Goal: Task Accomplishment & Management: Manage account settings

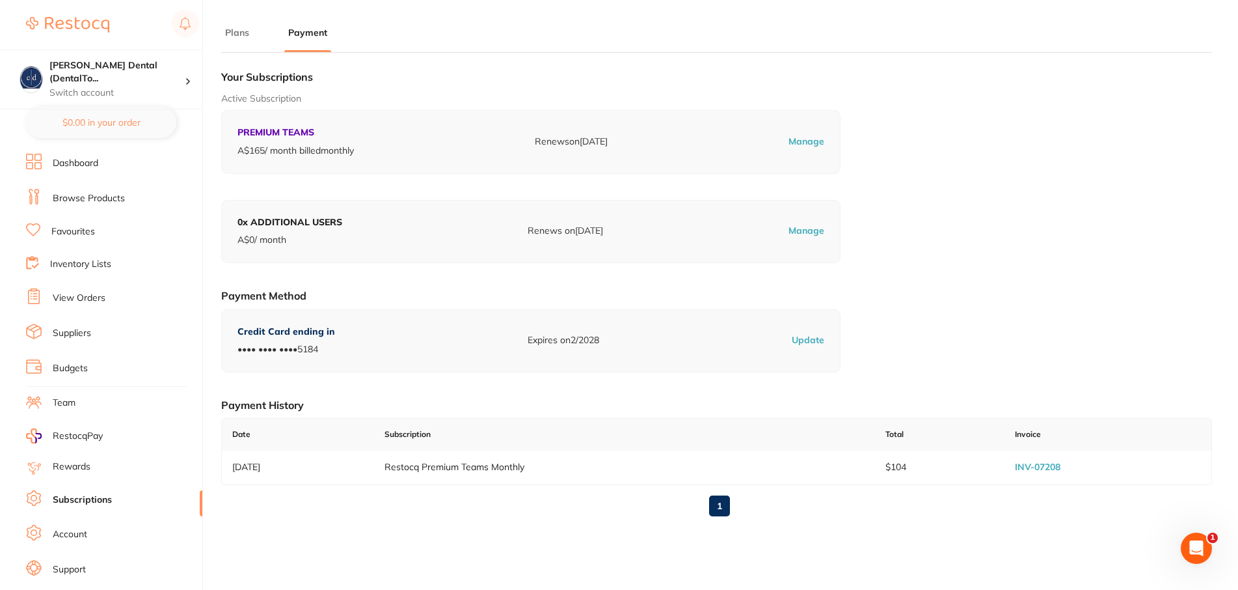
click at [73, 162] on link "Dashboard" at bounding box center [76, 163] width 46 height 13
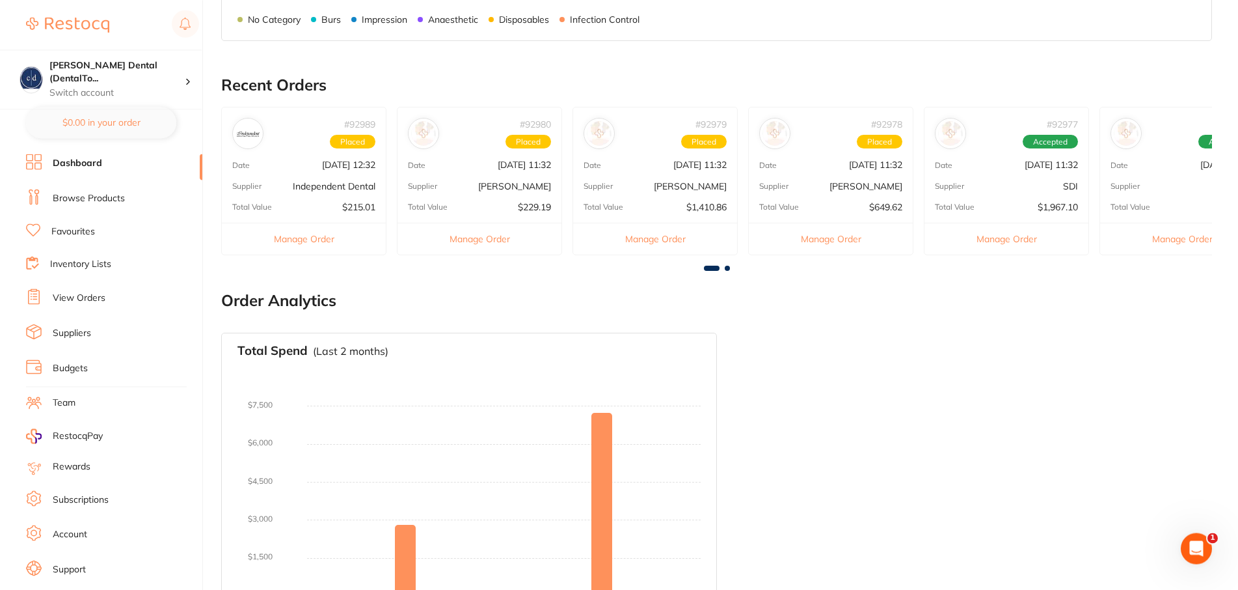
scroll to position [176, 0]
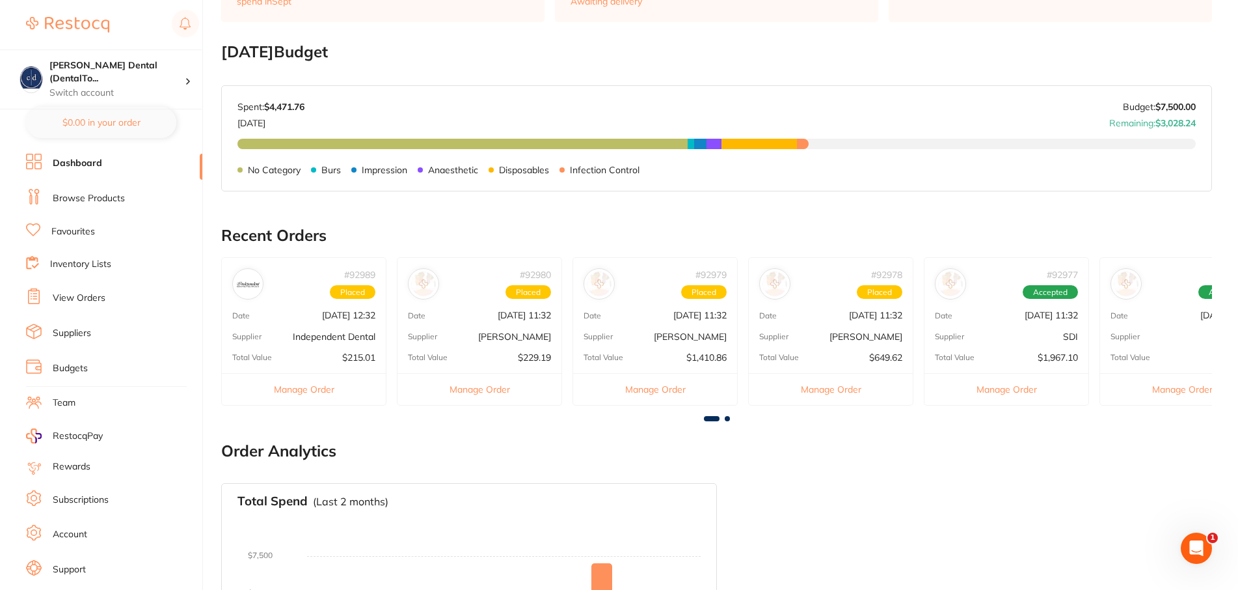
click at [522, 295] on span "Placed" at bounding box center [529, 292] width 46 height 14
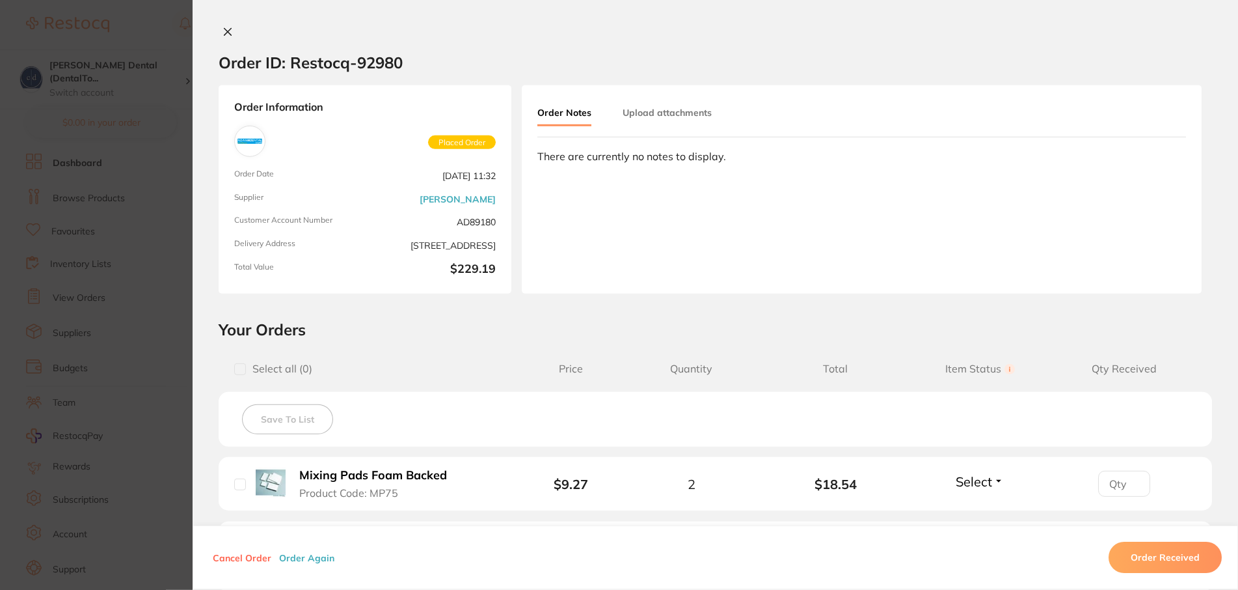
scroll to position [43, 0]
click at [224, 29] on icon at bounding box center [227, 32] width 7 height 7
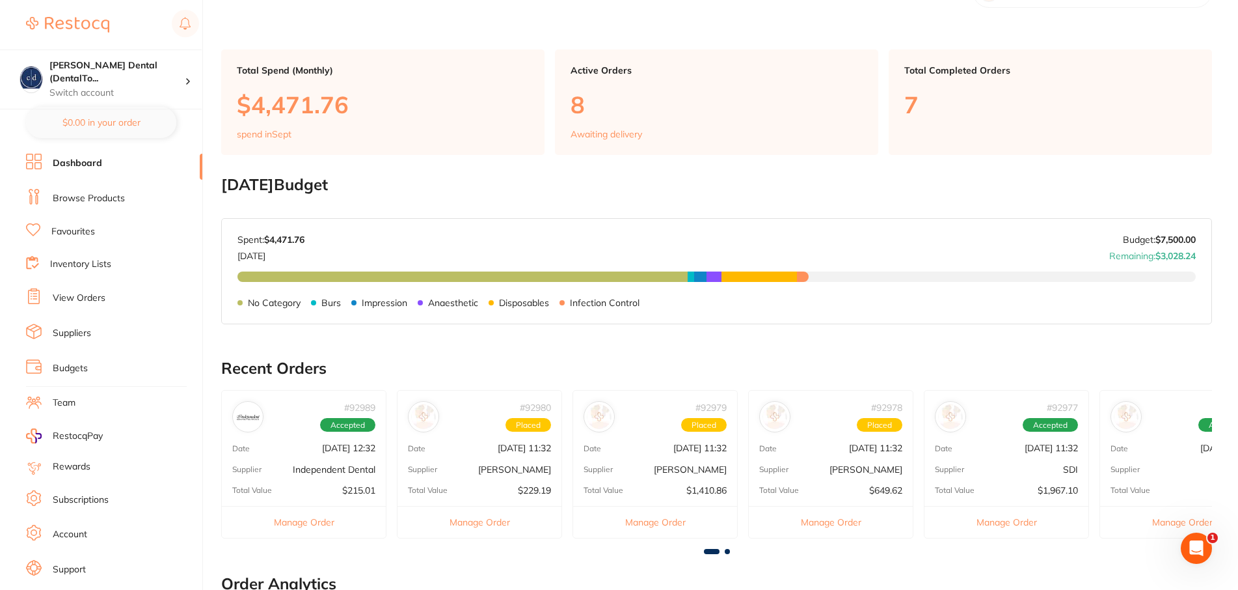
scroll to position [0, 0]
click at [306, 464] on p "Independent Dental" at bounding box center [334, 469] width 83 height 10
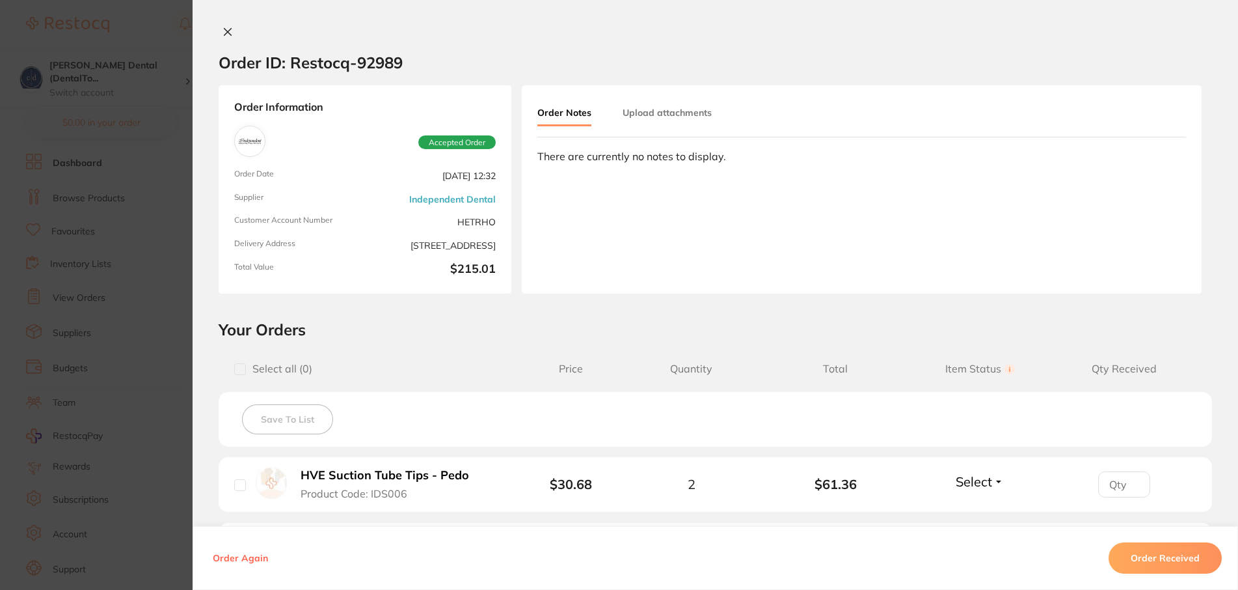
click at [223, 35] on icon at bounding box center [228, 32] width 10 height 10
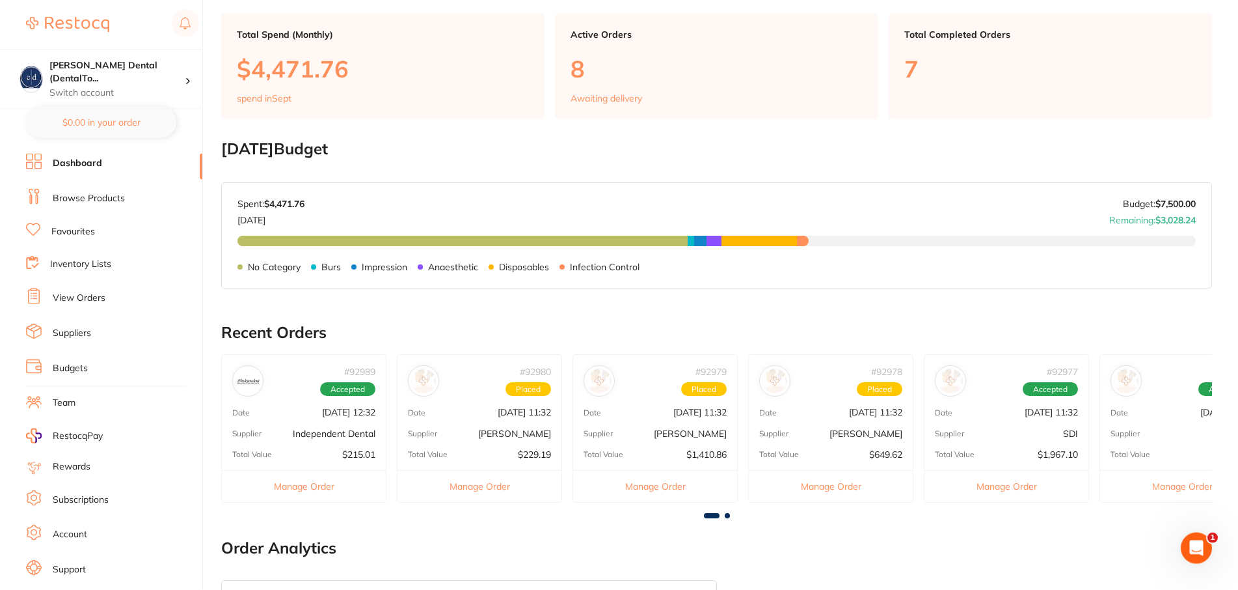
scroll to position [242, 0]
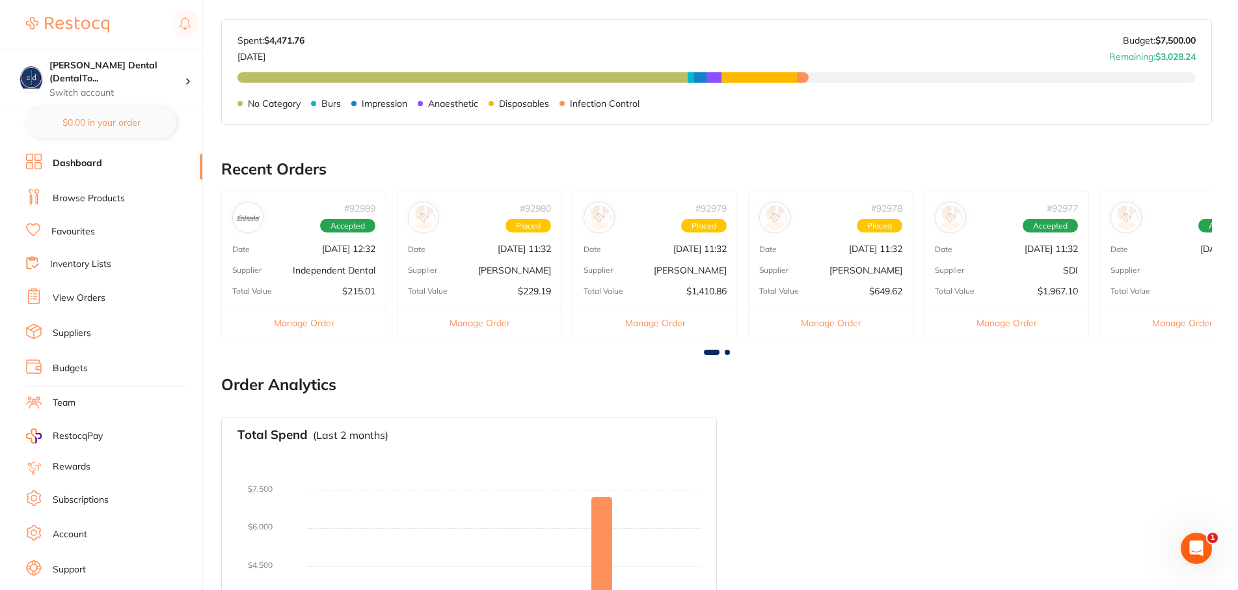
click at [727, 350] on span at bounding box center [727, 351] width 5 height 5
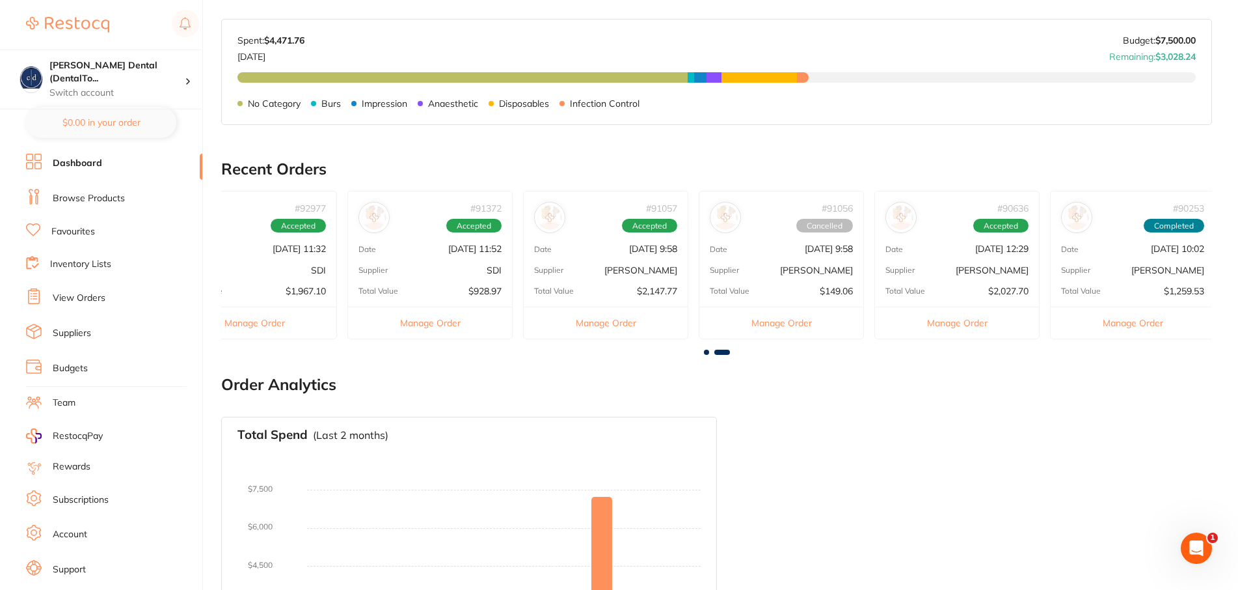
scroll to position [0, 755]
click at [444, 318] on button "Manage Order" at bounding box center [427, 322] width 164 height 32
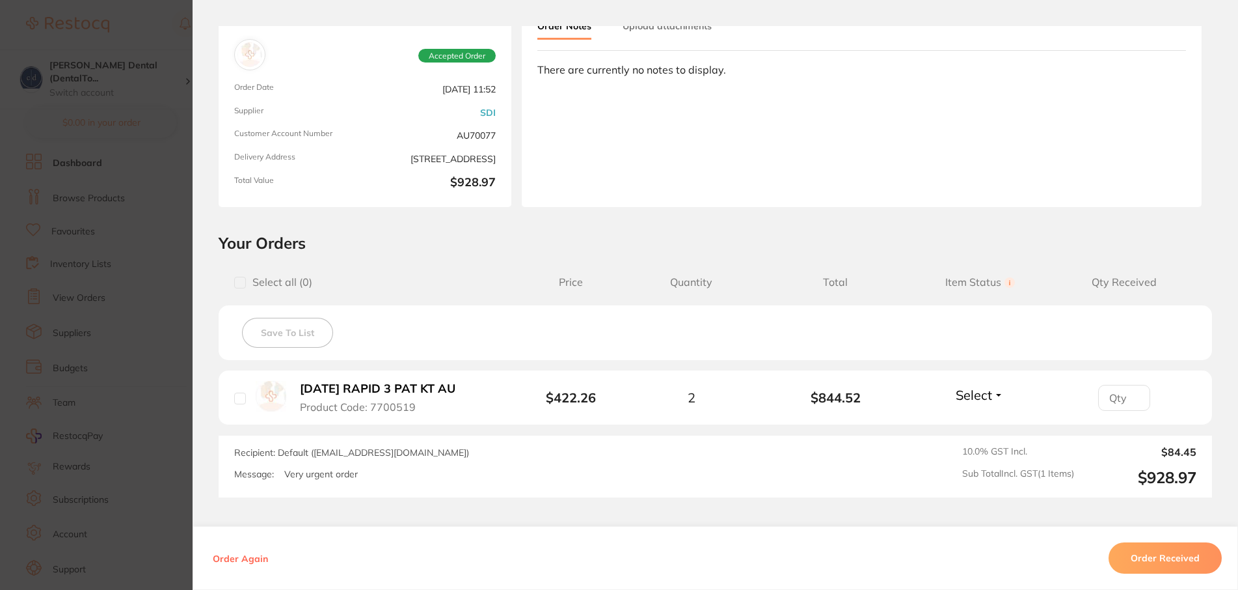
scroll to position [156, 0]
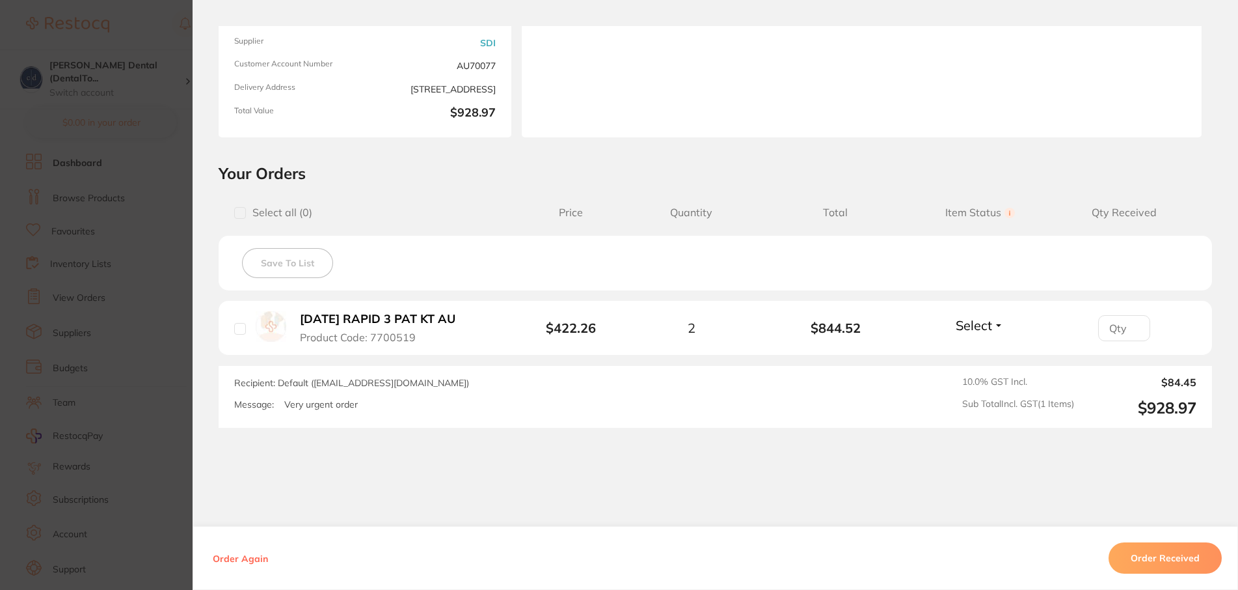
click at [1164, 553] on button "Order Received" at bounding box center [1165, 557] width 113 height 31
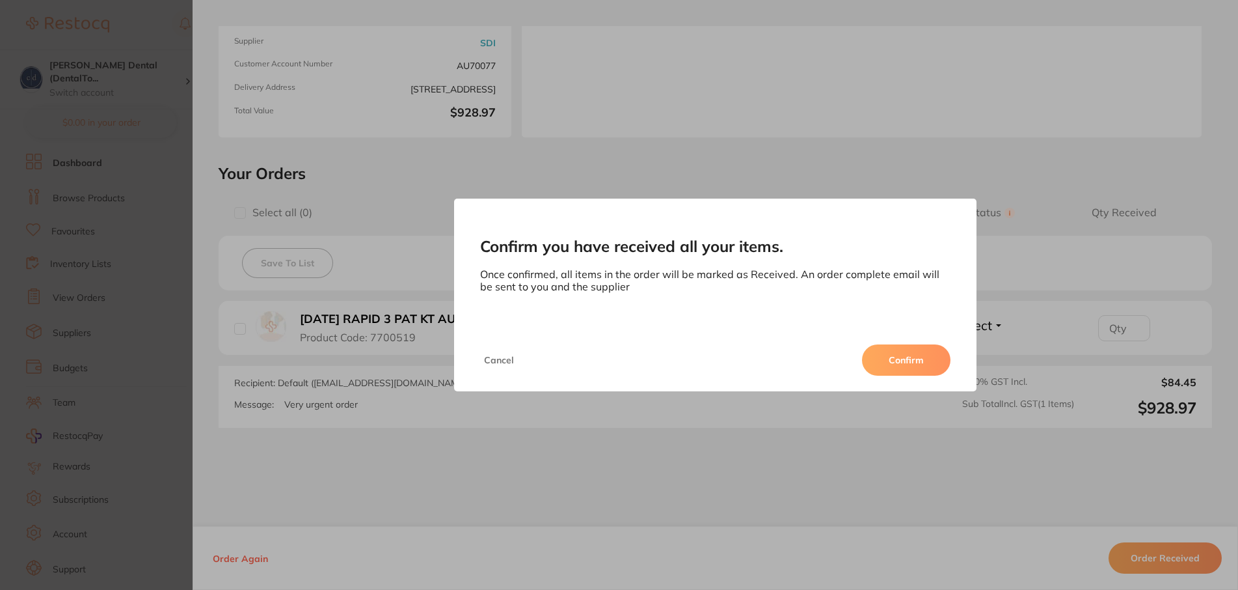
click at [894, 360] on button "Confirm" at bounding box center [906, 359] width 88 height 31
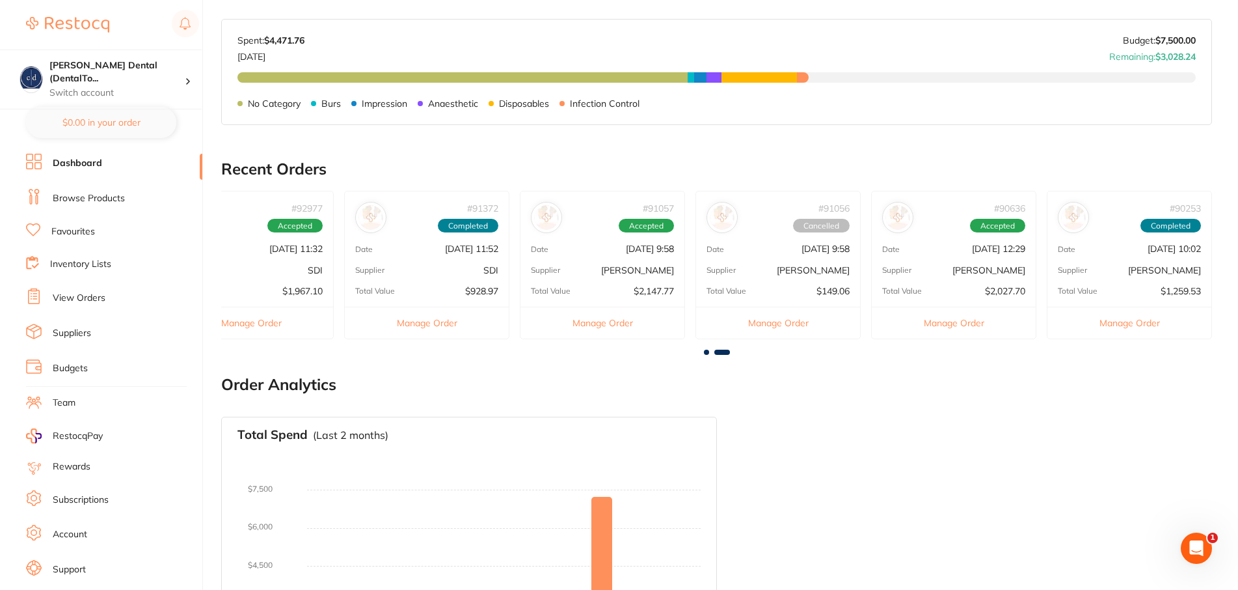
scroll to position [0, 0]
click at [612, 320] on button "Manage Order" at bounding box center [603, 322] width 164 height 32
click at [612, 320] on section at bounding box center [619, 295] width 1238 height 590
click at [606, 320] on button "Manage Order" at bounding box center [603, 322] width 164 height 32
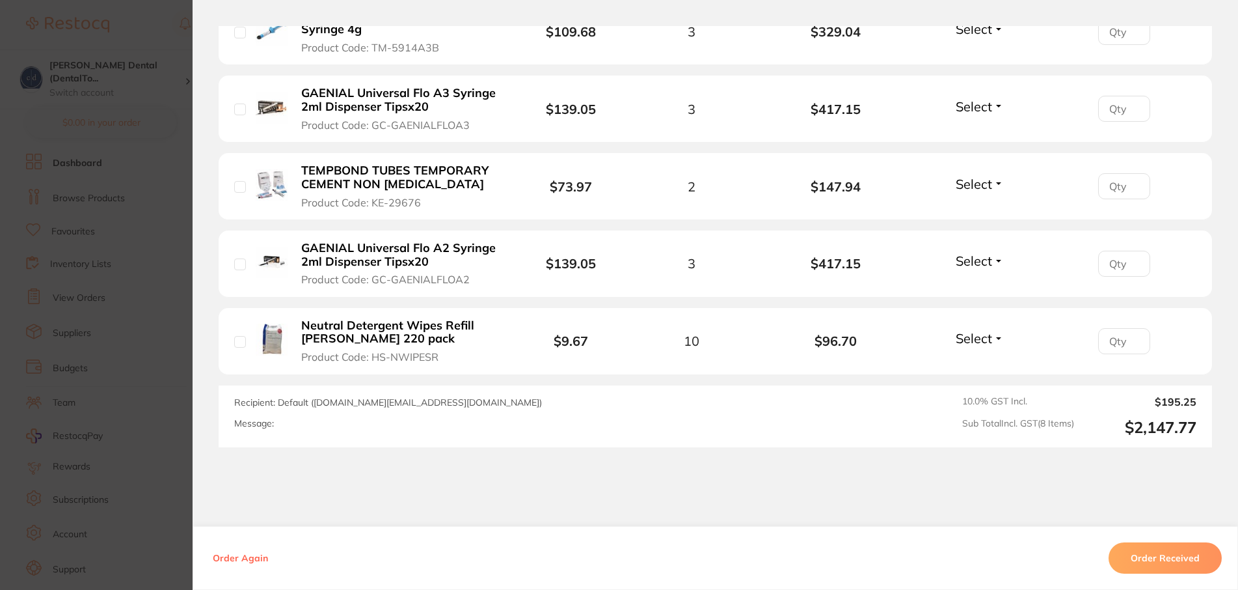
scroll to position [651, 0]
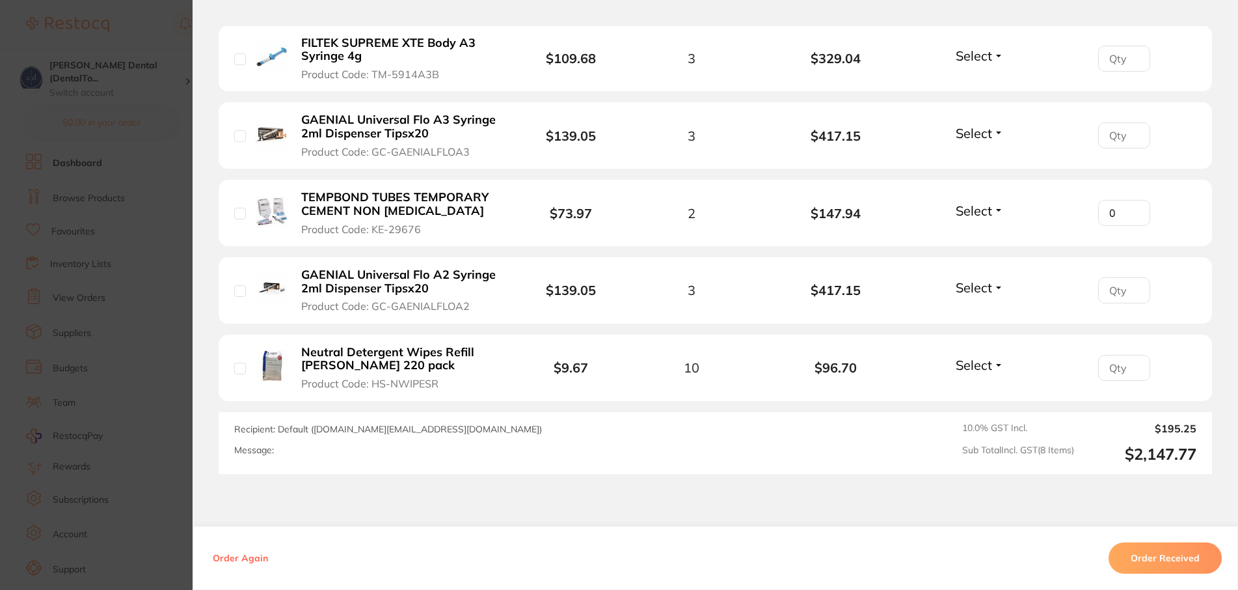
click at [1123, 217] on input "0" at bounding box center [1124, 213] width 52 height 26
type input "1"
click at [1124, 212] on input "1" at bounding box center [1124, 213] width 52 height 26
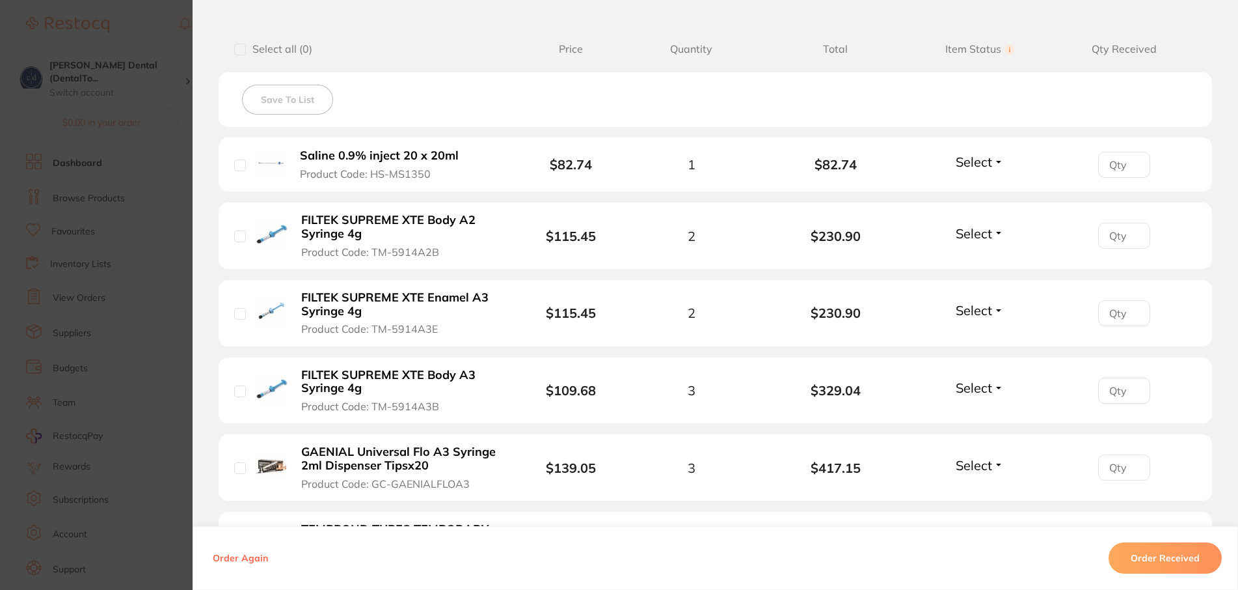
scroll to position [380, 0]
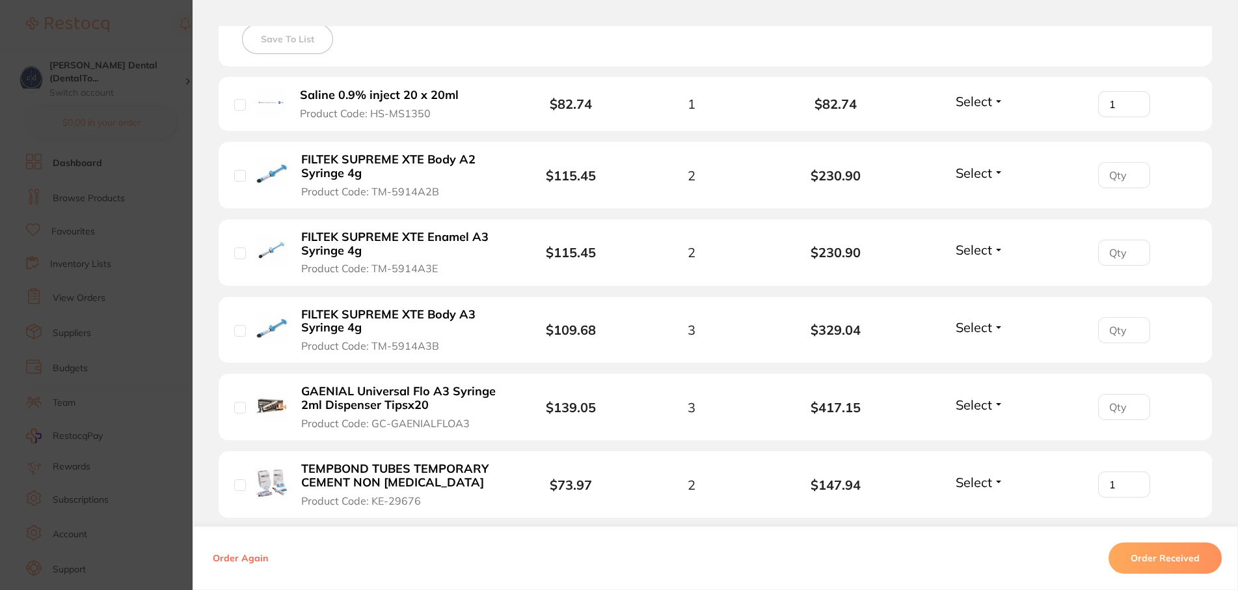
type input "1"
click at [1127, 100] on input "1" at bounding box center [1124, 104] width 52 height 26
click at [1128, 170] on input "1" at bounding box center [1124, 175] width 52 height 26
type input "2"
click at [1128, 170] on input "2" at bounding box center [1124, 175] width 52 height 26
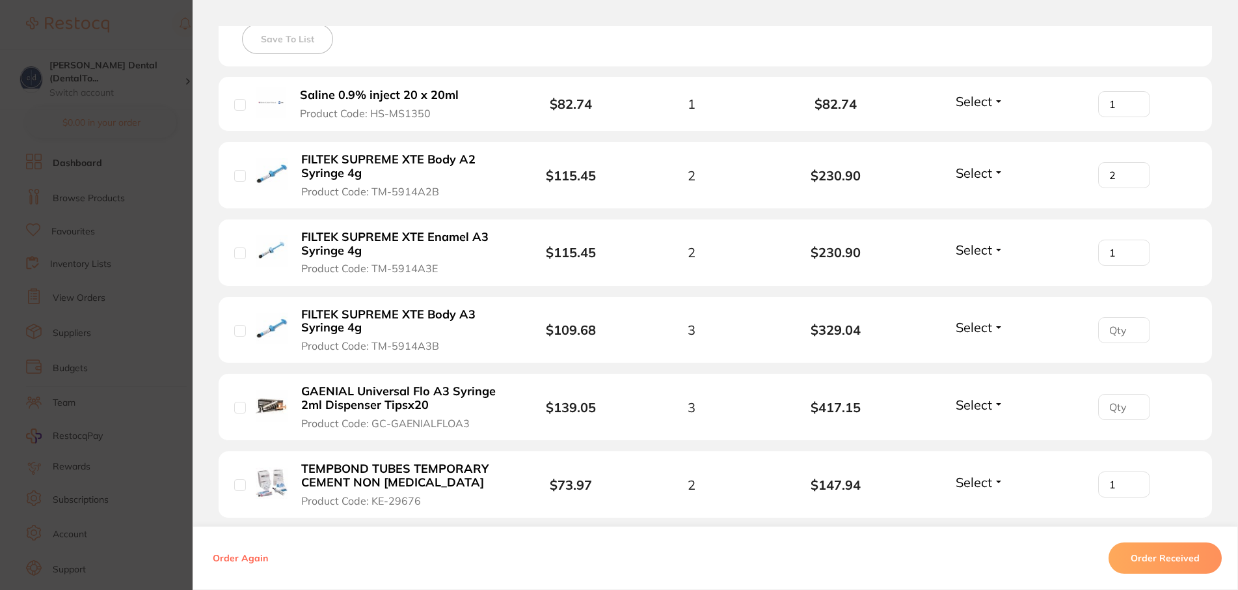
click at [1125, 247] on input "1" at bounding box center [1124, 252] width 52 height 26
type input "2"
click at [1124, 247] on input "2" at bounding box center [1124, 252] width 52 height 26
click at [1122, 333] on input "0" at bounding box center [1124, 330] width 52 height 26
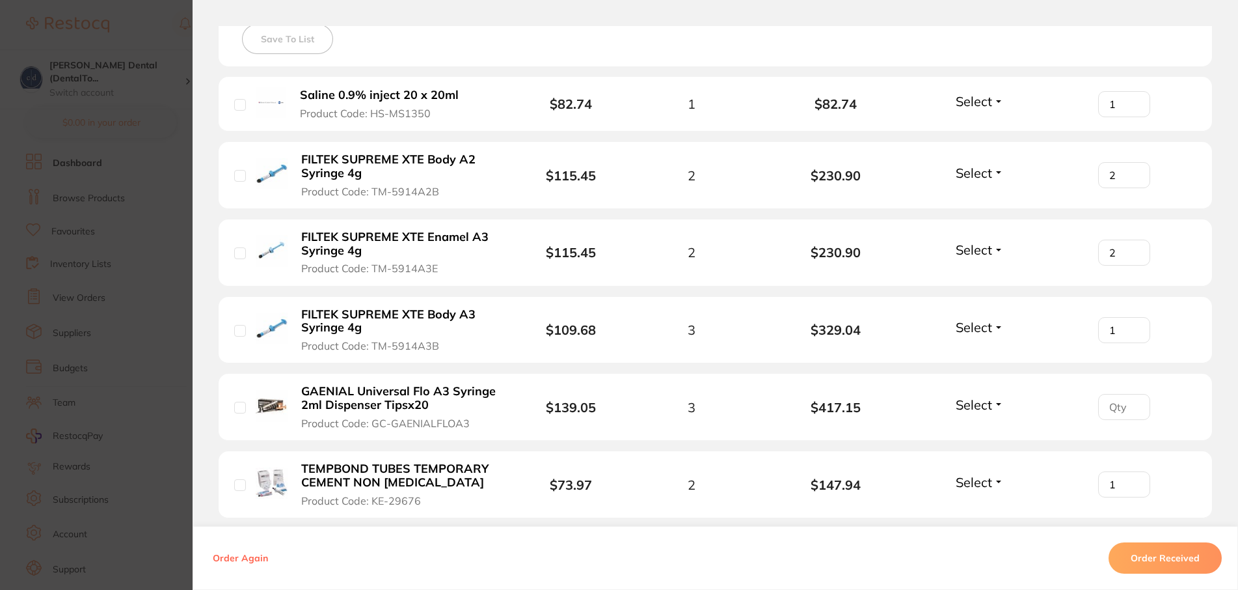
click at [1122, 328] on input "1" at bounding box center [1124, 330] width 52 height 26
click at [1122, 328] on input "2" at bounding box center [1124, 330] width 52 height 26
type input "3"
click at [1122, 328] on input "3" at bounding box center [1124, 330] width 52 height 26
click at [1122, 404] on input "1" at bounding box center [1124, 407] width 52 height 26
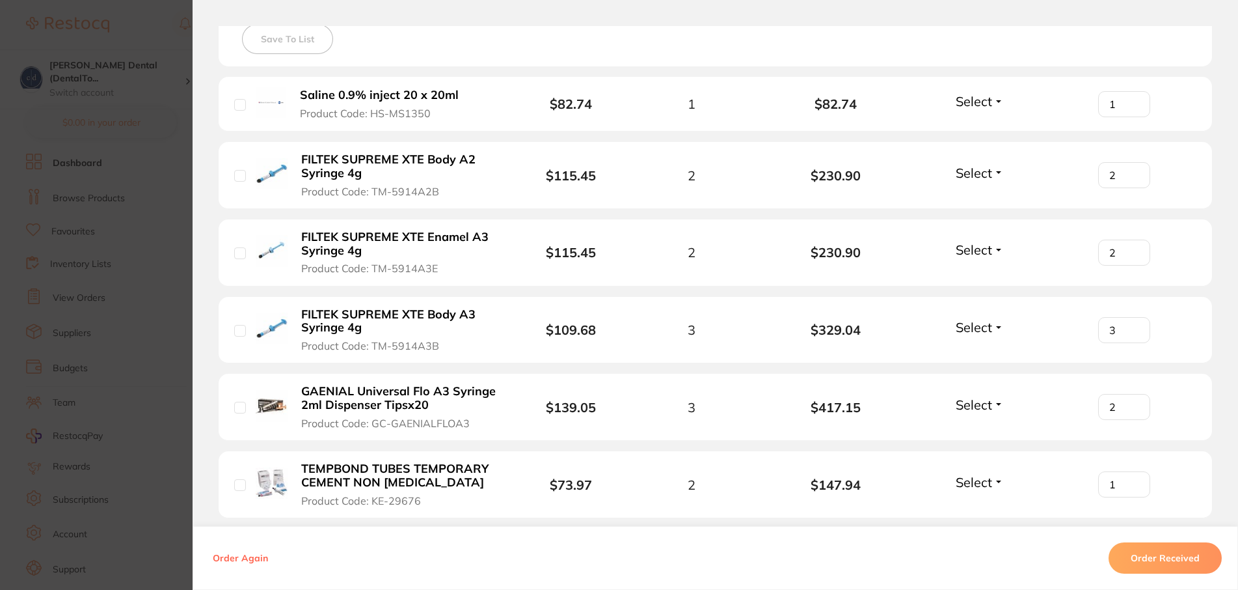
click at [1122, 404] on input "2" at bounding box center [1124, 407] width 52 height 26
type input "3"
click at [1122, 404] on input "3" at bounding box center [1124, 407] width 52 height 26
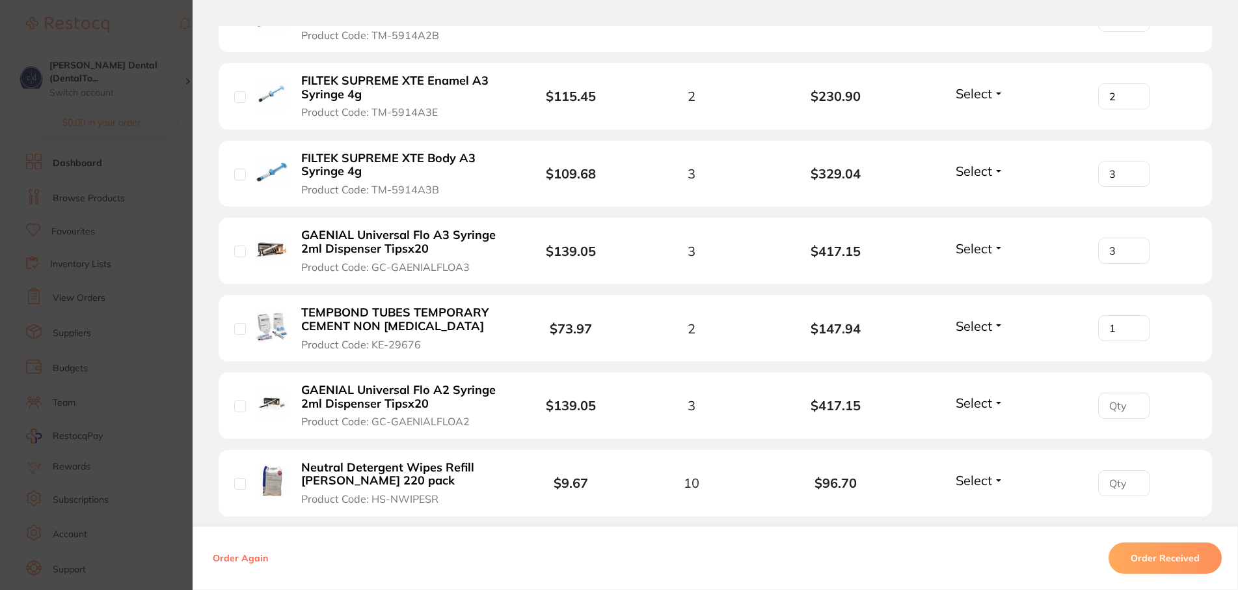
scroll to position [614, 0]
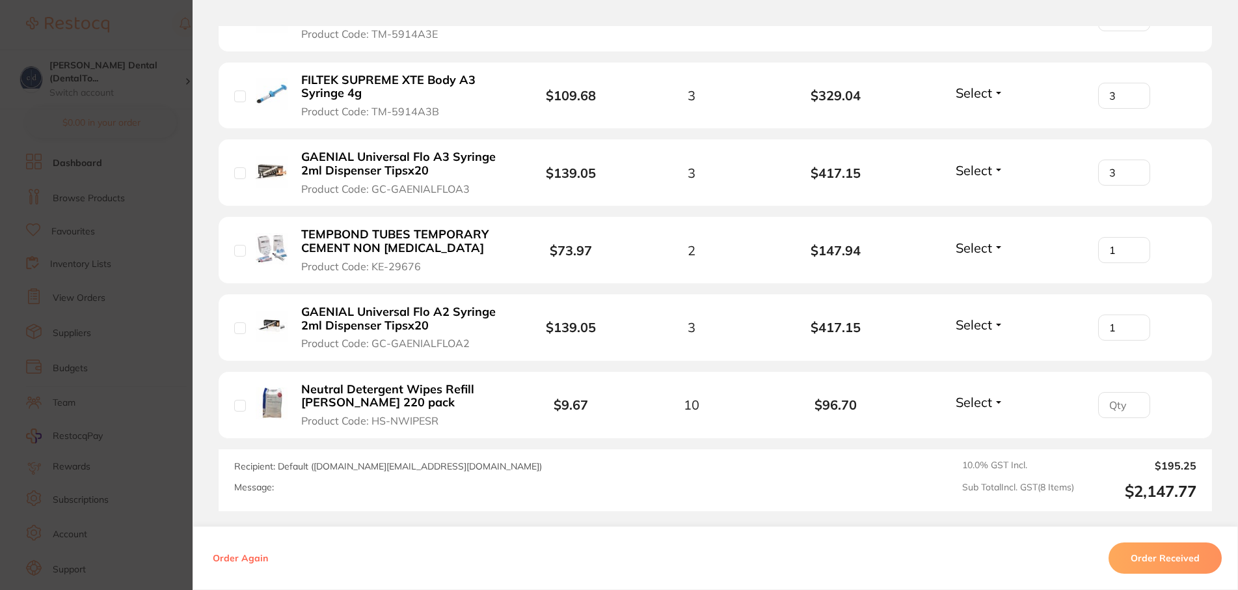
click at [1124, 324] on input "1" at bounding box center [1124, 327] width 52 height 26
click at [1124, 324] on input "2" at bounding box center [1124, 327] width 52 height 26
type input "3"
click at [1124, 324] on input "3" at bounding box center [1124, 327] width 52 height 26
click at [1123, 401] on input "1" at bounding box center [1124, 405] width 52 height 26
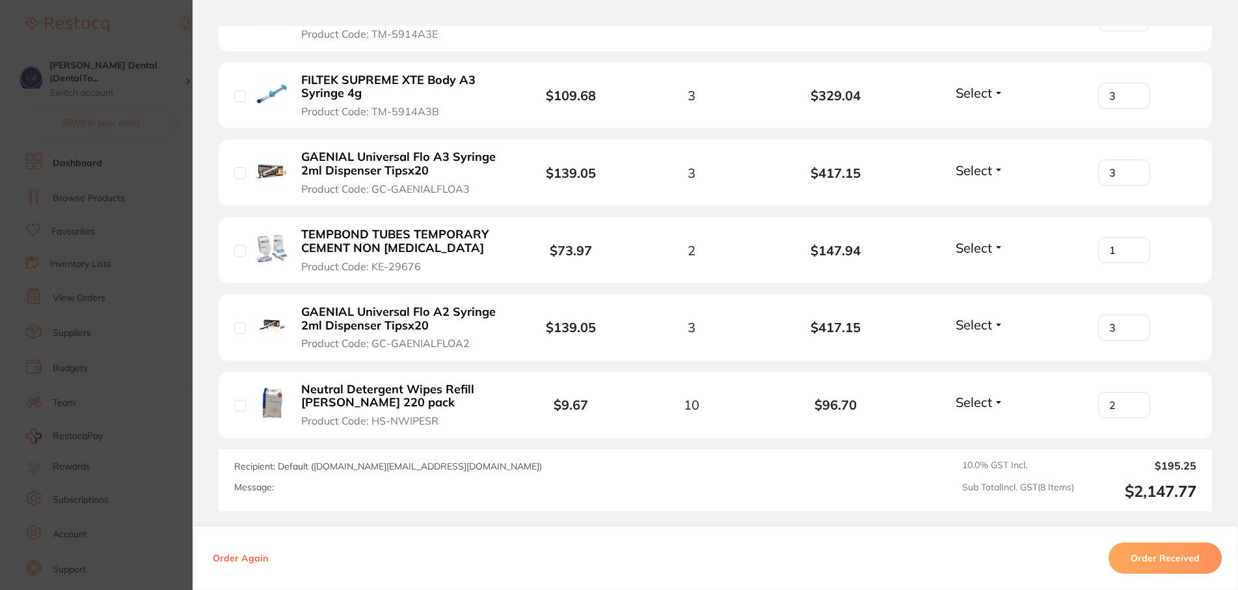
click at [1123, 401] on input "2" at bounding box center [1124, 405] width 52 height 26
click at [1123, 401] on input "3" at bounding box center [1124, 405] width 52 height 26
click at [1123, 401] on input "4" at bounding box center [1124, 405] width 52 height 26
click at [1123, 401] on input "5" at bounding box center [1124, 405] width 52 height 26
click at [1123, 401] on input "6" at bounding box center [1124, 405] width 52 height 26
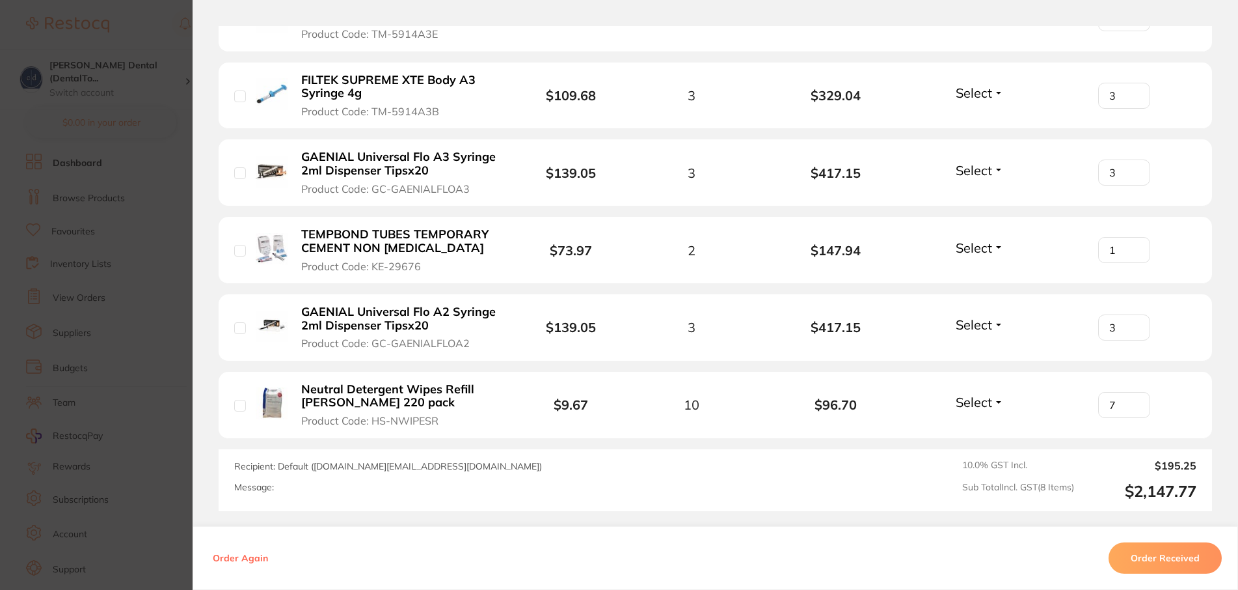
click at [1123, 401] on input "7" at bounding box center [1124, 405] width 52 height 26
click at [1123, 401] on input "8" at bounding box center [1124, 405] width 52 height 26
click at [1123, 401] on input "9" at bounding box center [1124, 405] width 52 height 26
type input "10"
click at [1123, 401] on input "10" at bounding box center [1124, 405] width 52 height 26
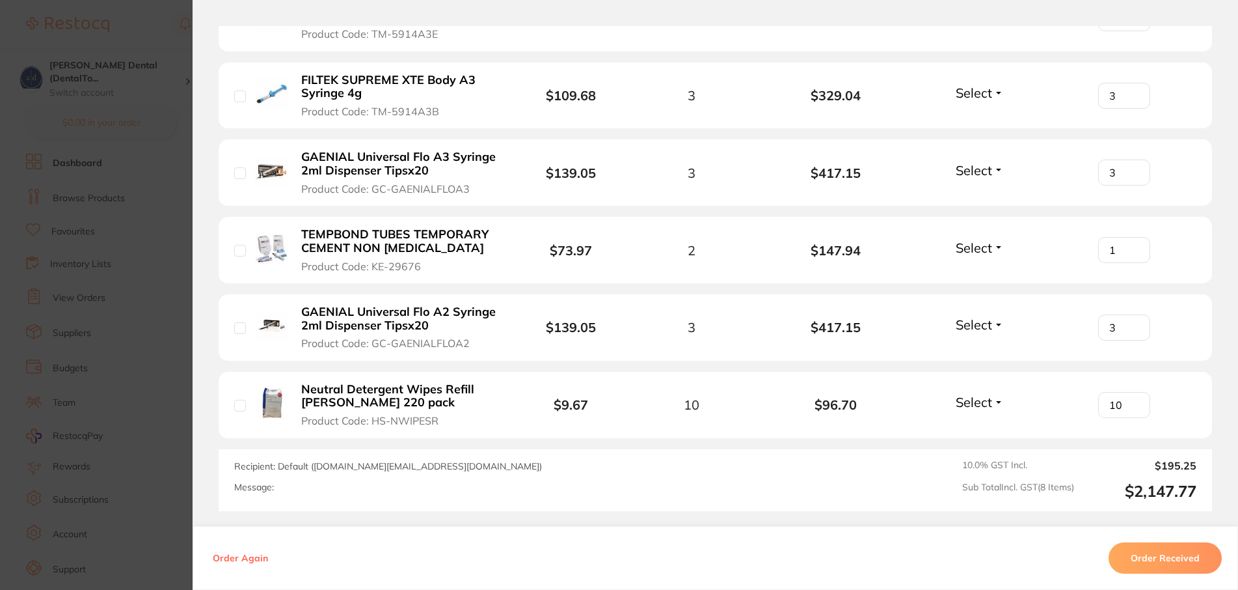
click at [1146, 553] on button "Order Received" at bounding box center [1165, 557] width 113 height 31
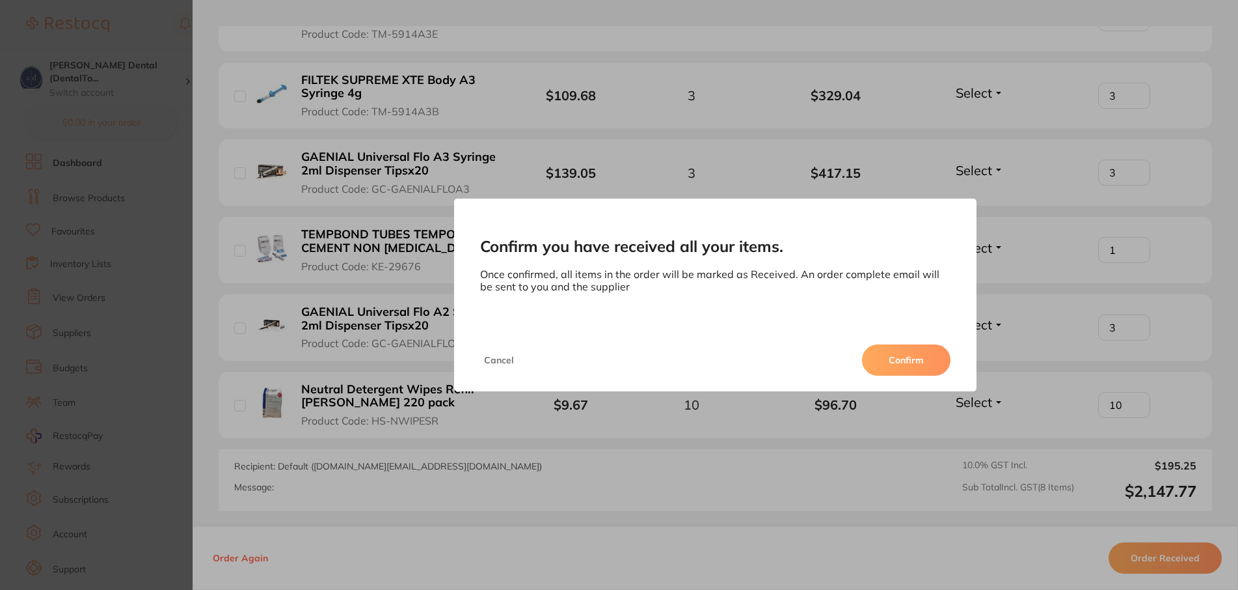
click at [487, 357] on button "Cancel" at bounding box center [499, 359] width 38 height 31
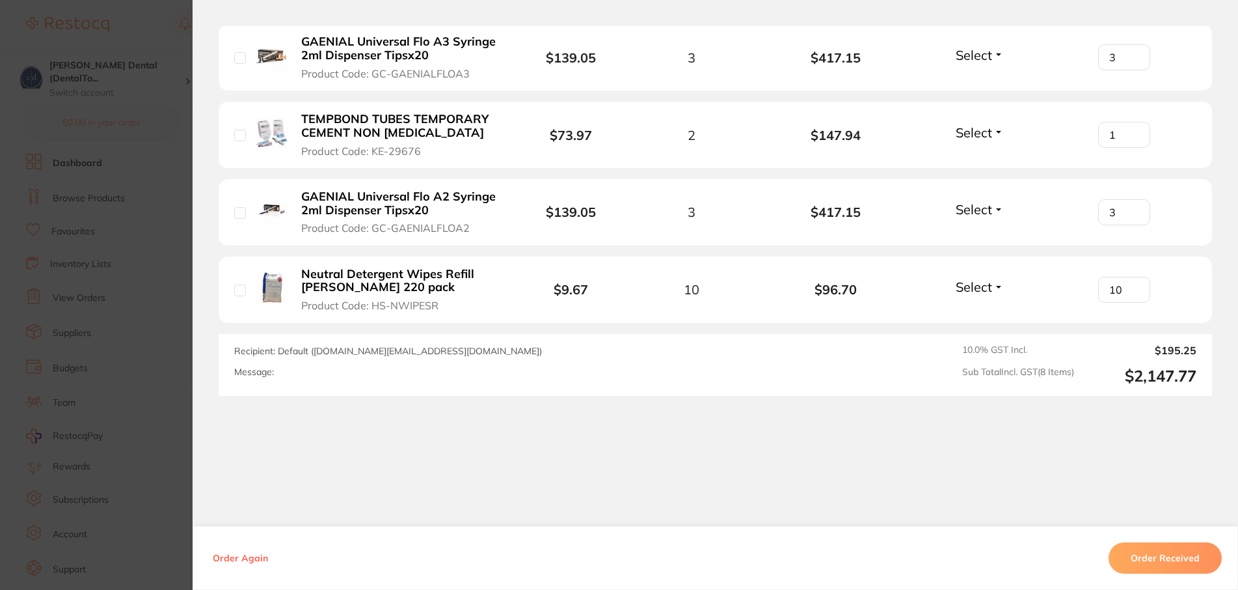
scroll to position [261, 0]
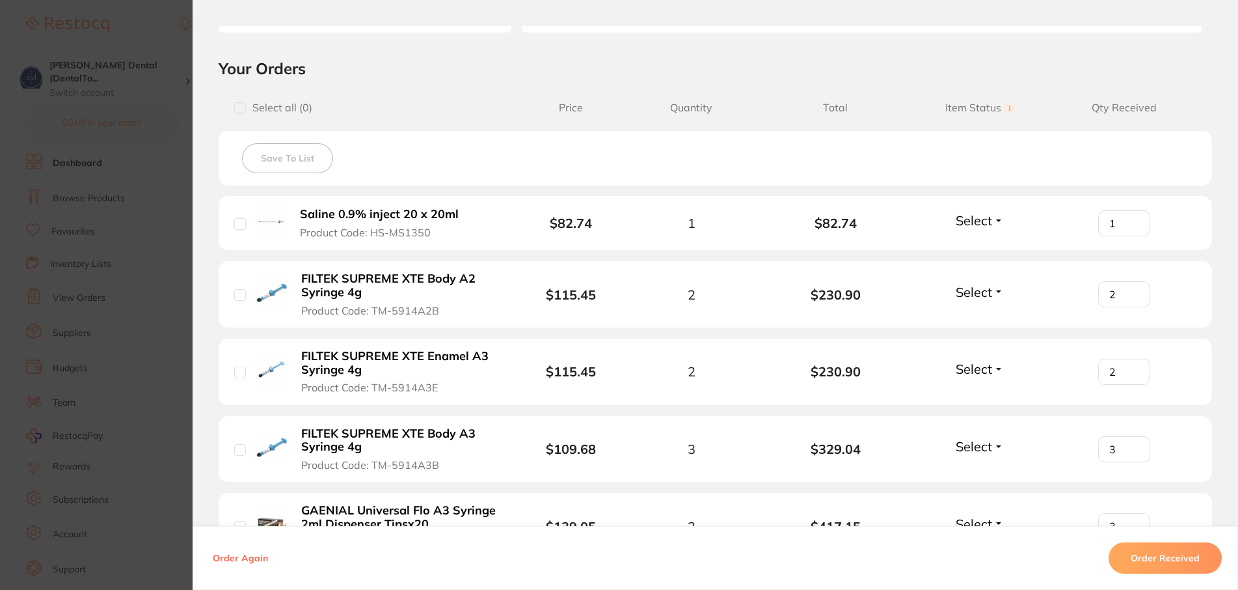
click at [985, 219] on button "Select" at bounding box center [980, 220] width 56 height 16
click at [1007, 180] on div "Save To List" at bounding box center [716, 158] width 994 height 55
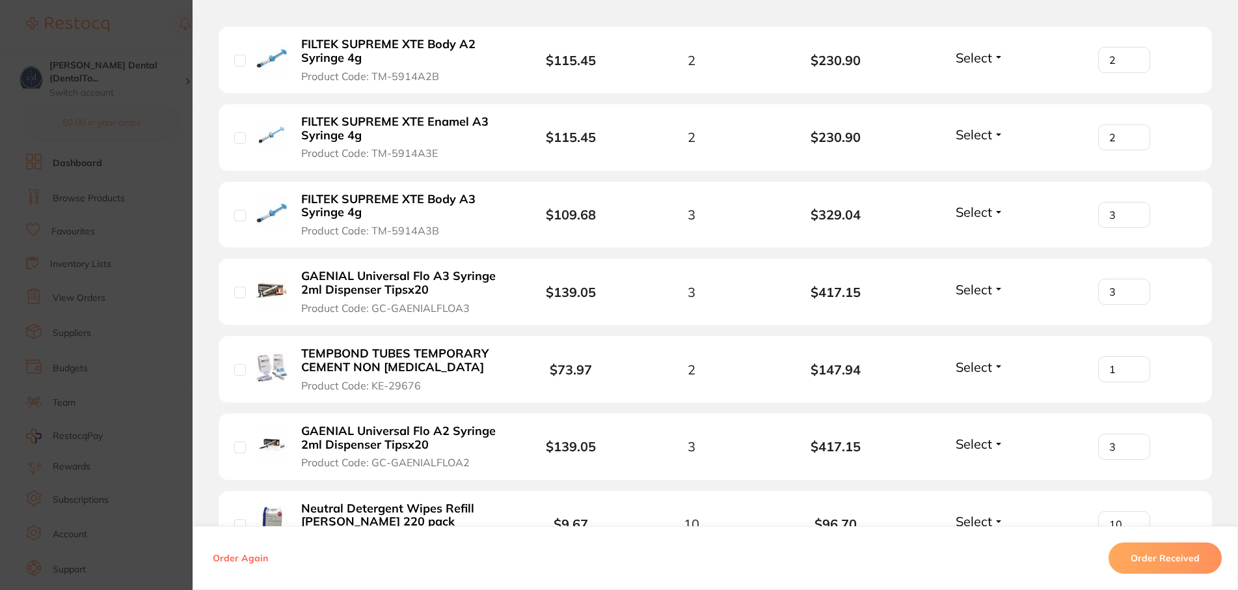
click at [987, 363] on button "Select" at bounding box center [980, 367] width 56 height 16
click at [971, 413] on span "Back Order" at bounding box center [980, 414] width 40 height 10
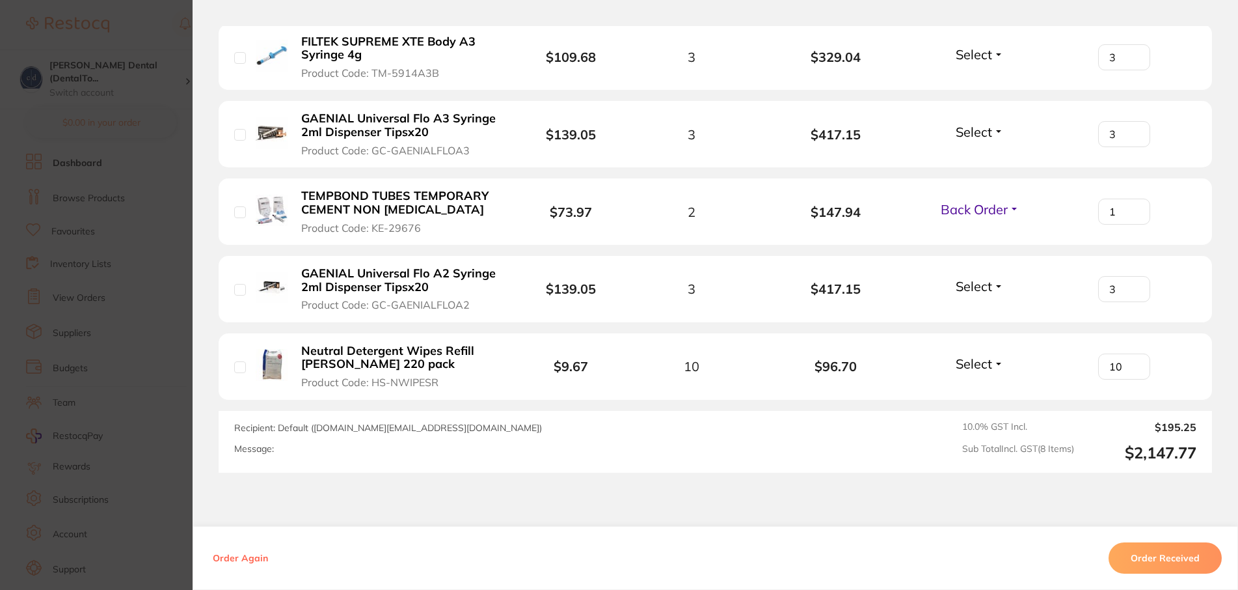
scroll to position [654, 0]
click at [1150, 562] on button "Order Received" at bounding box center [1165, 557] width 113 height 31
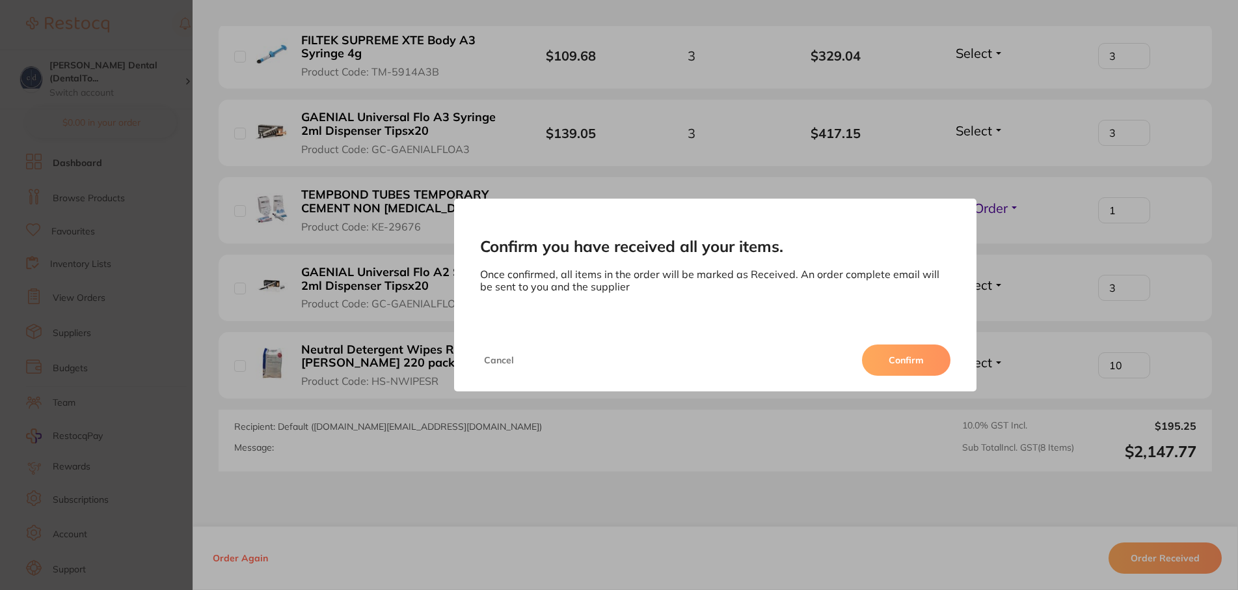
click at [633, 370] on div "Cancel Confirm" at bounding box center [715, 360] width 523 height 62
click at [494, 359] on button "Cancel" at bounding box center [499, 359] width 38 height 31
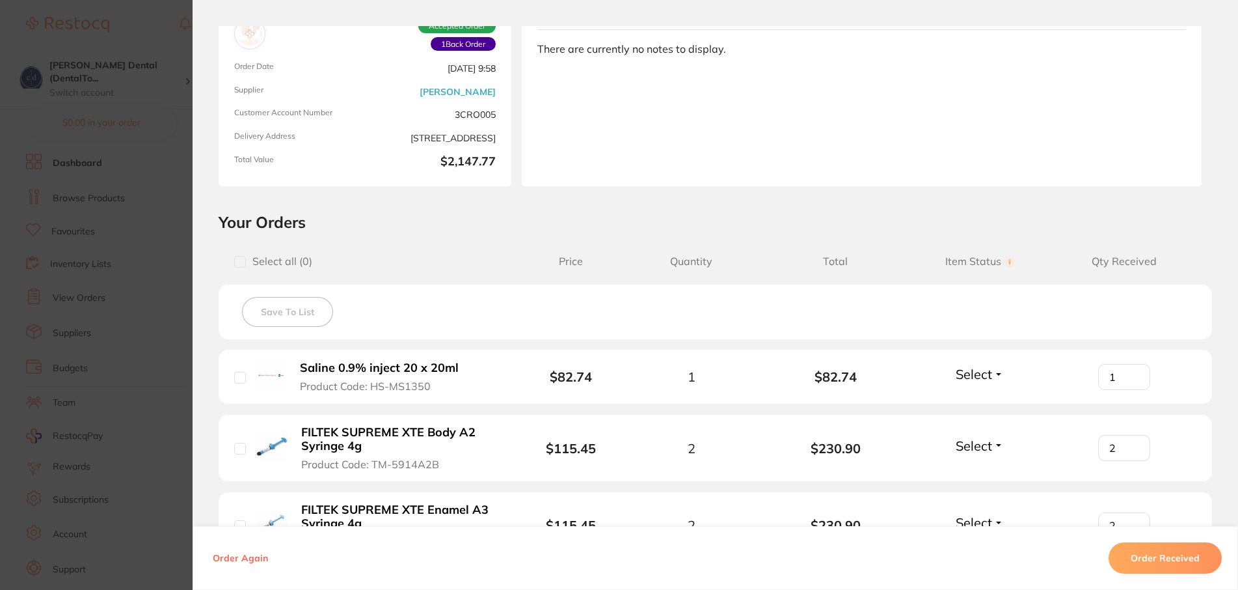
scroll to position [0, 0]
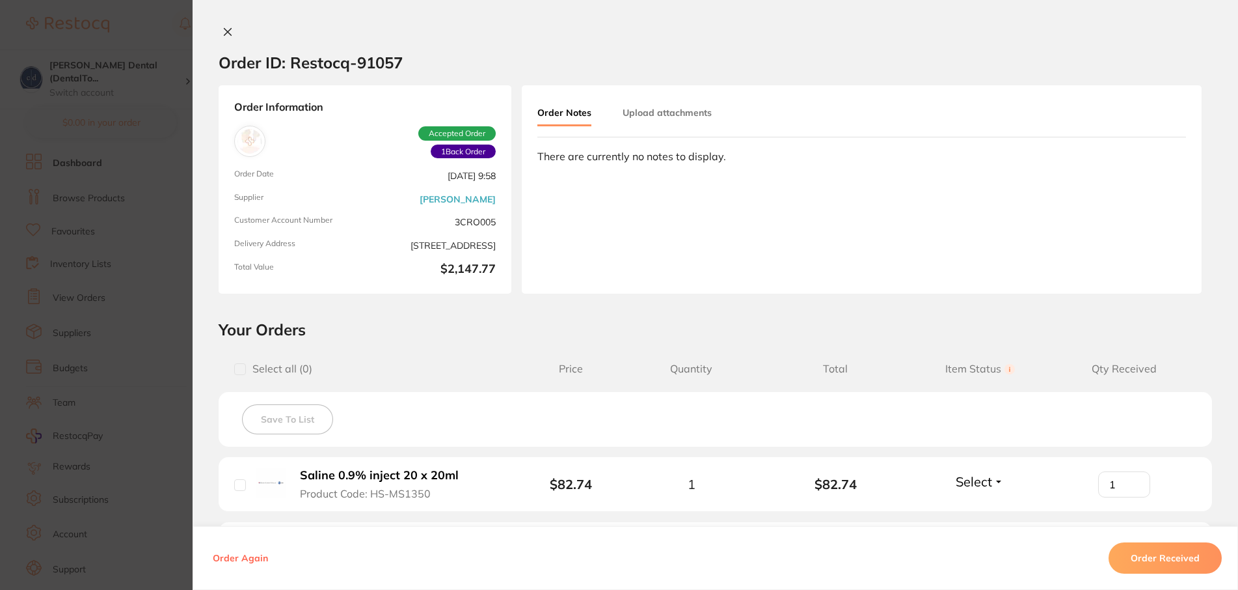
click at [219, 26] on button at bounding box center [228, 33] width 18 height 14
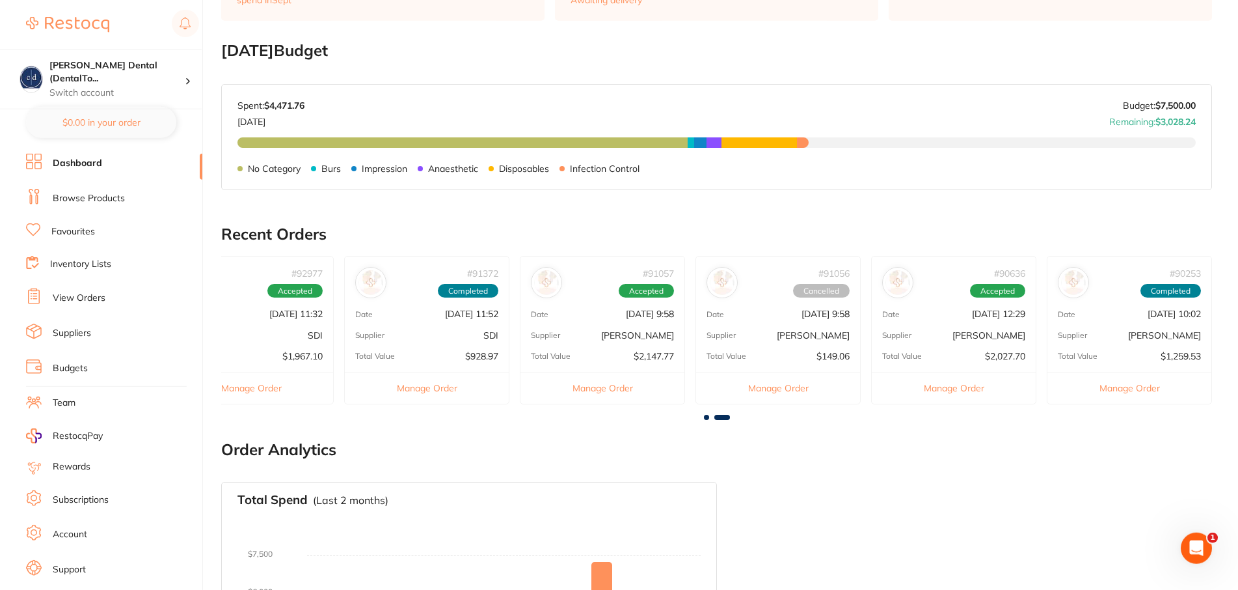
scroll to position [176, 0]
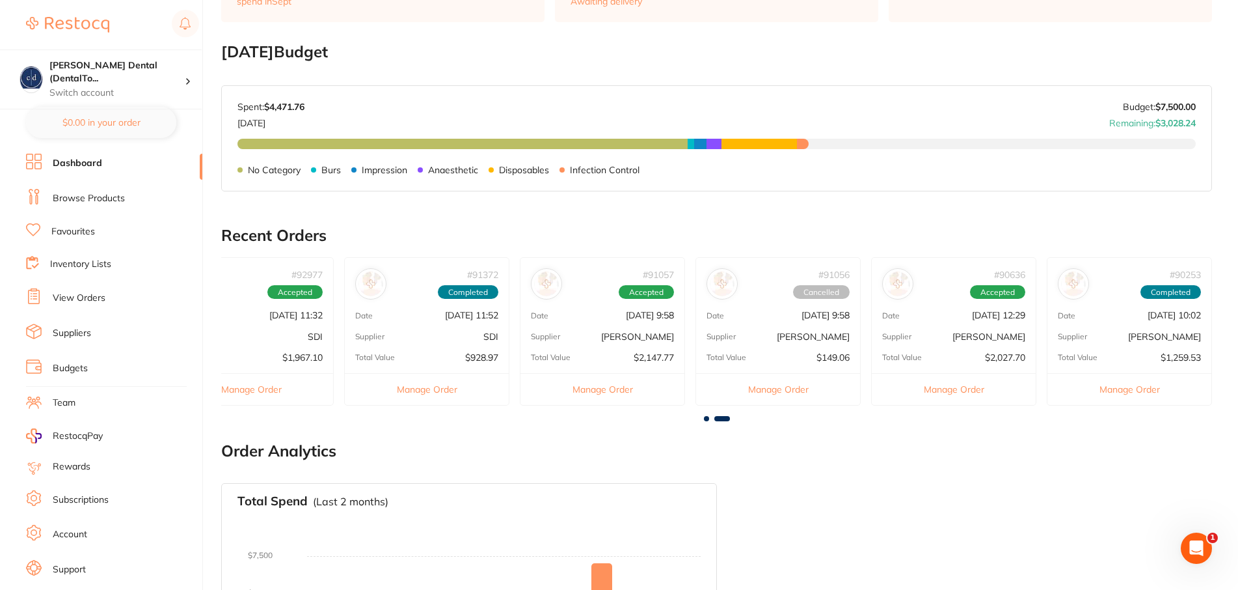
click at [994, 302] on div "# 90636 Accepted Date [DATE] 12:29 Supplier [PERSON_NAME] Total Value $2,027.70…" at bounding box center [953, 331] width 165 height 148
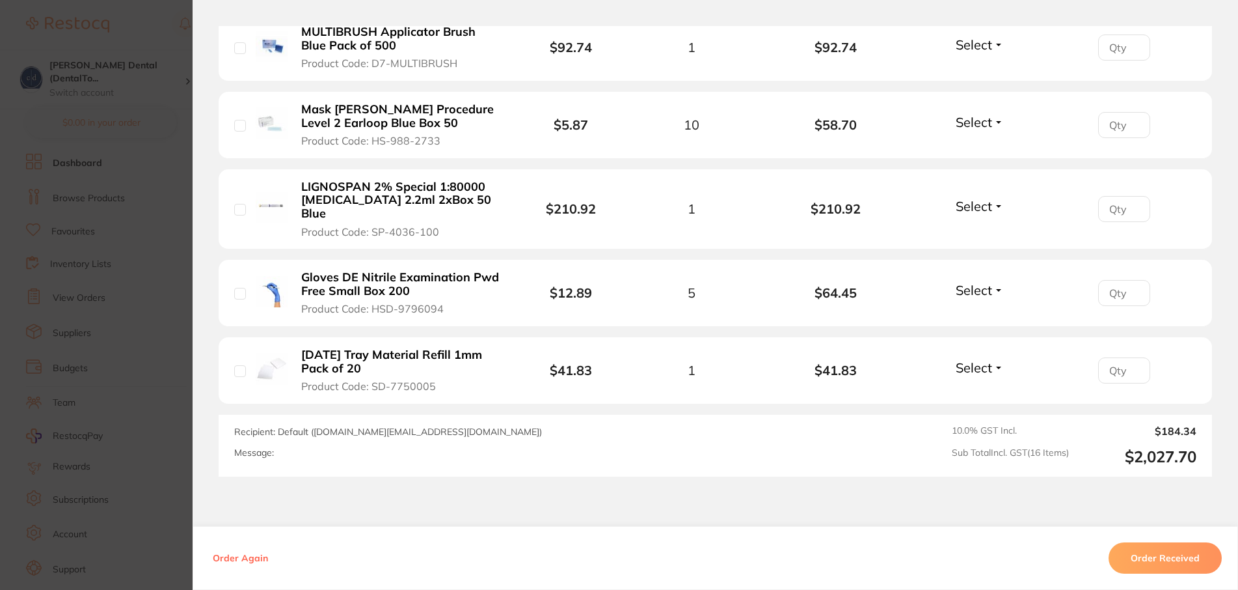
scroll to position [1358, 0]
click at [1138, 558] on button "Order Received" at bounding box center [1165, 557] width 113 height 31
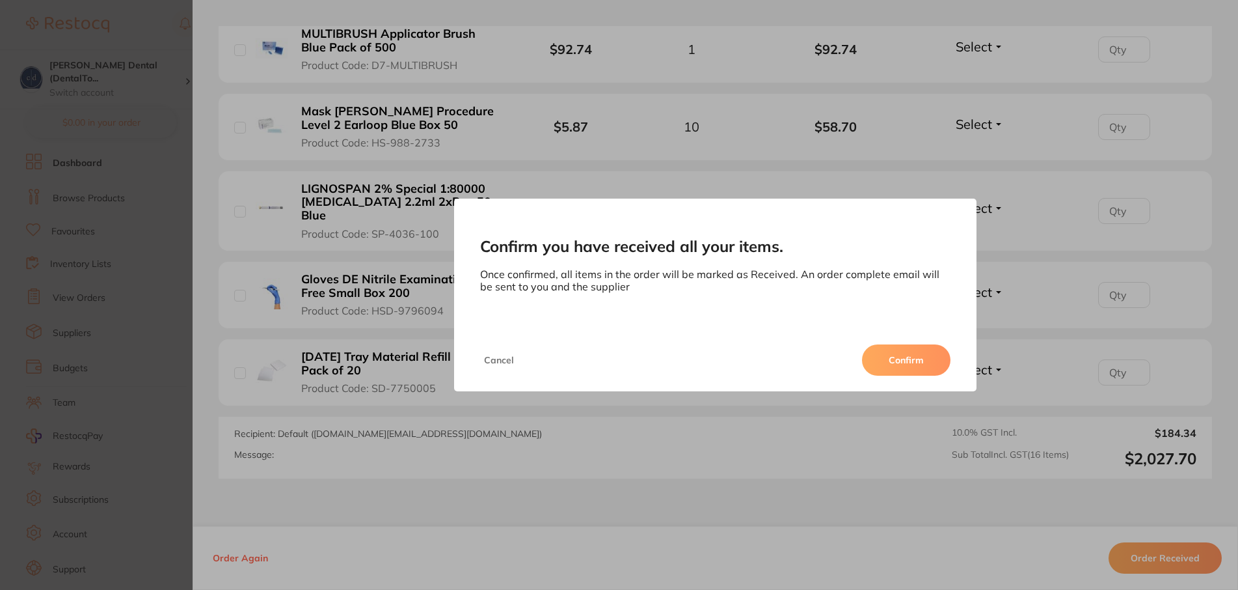
click at [895, 349] on button "Confirm" at bounding box center [906, 359] width 88 height 31
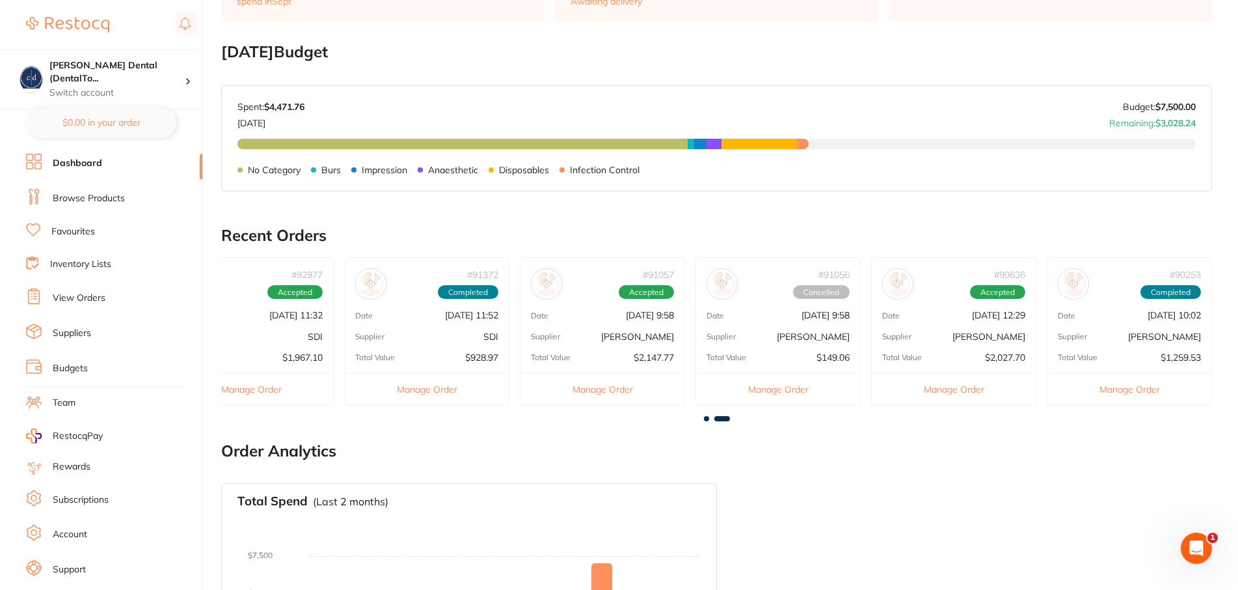
scroll to position [0, 0]
click at [727, 418] on span at bounding box center [722, 418] width 16 height 5
click at [703, 415] on div "# 92989 Accepted Date [DATE] 12:32 Supplier Independent Dental Total Value $215…" at bounding box center [716, 336] width 991 height 158
click at [709, 418] on span at bounding box center [706, 418] width 5 height 5
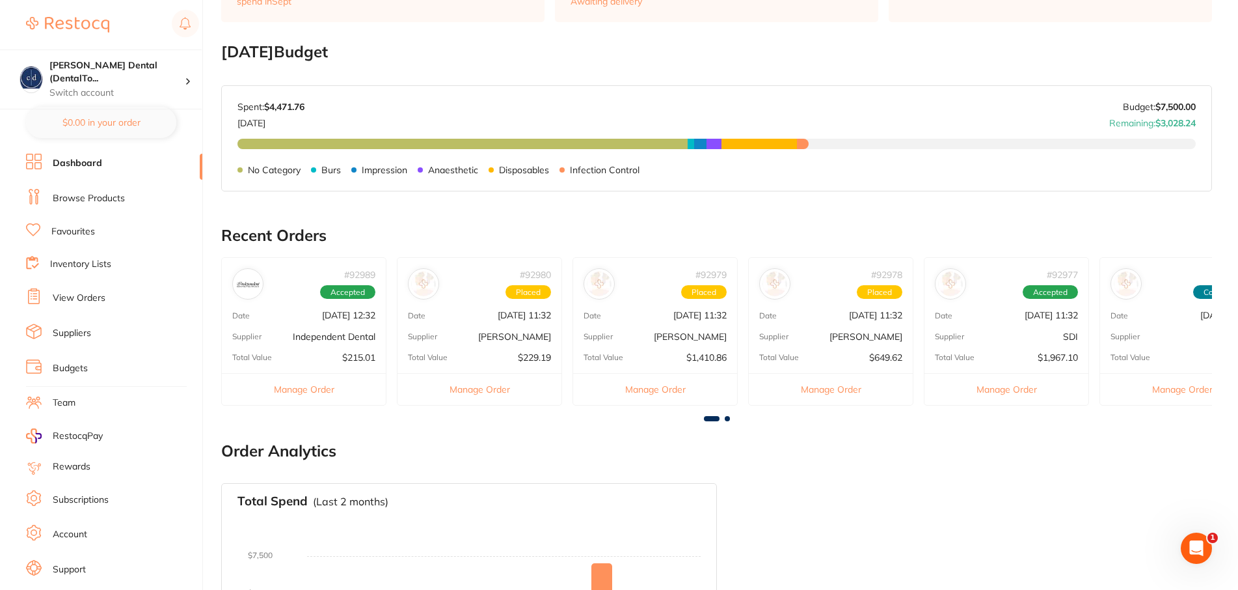
drag, startPoint x: 875, startPoint y: 532, endPoint x: 889, endPoint y: 513, distance: 23.3
